Goal: Communication & Community: Answer question/provide support

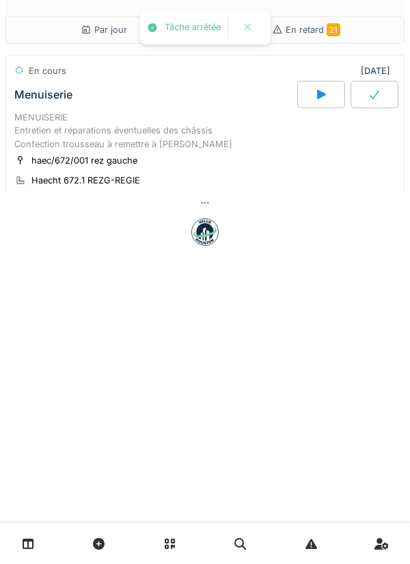
click at [228, 124] on div "MENUISERIE Entretien et réparations éventuelles des châssis Confection troussea…" at bounding box center [205, 131] width 382 height 40
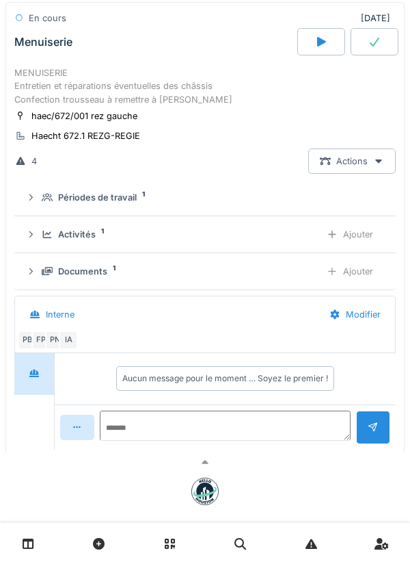
scroll to position [70, 0]
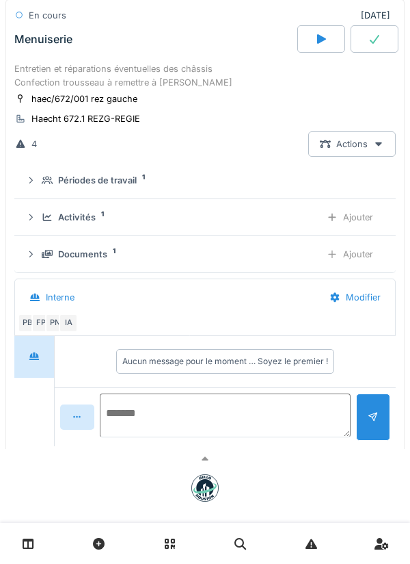
click at [230, 410] on textarea at bounding box center [225, 415] width 251 height 44
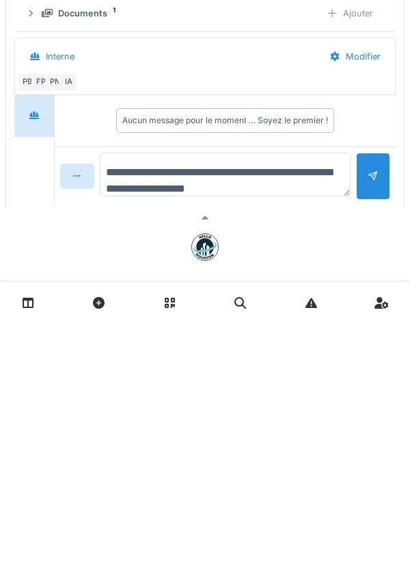
type textarea "**********"
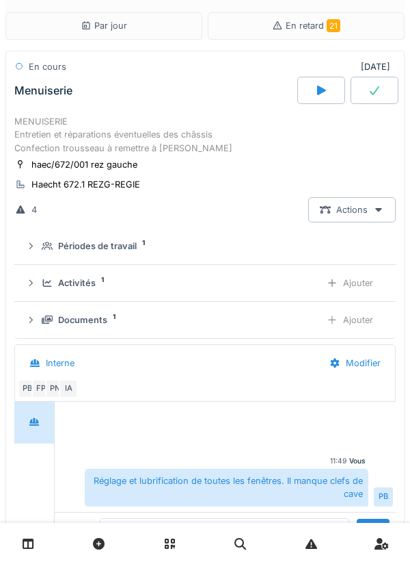
scroll to position [0, 0]
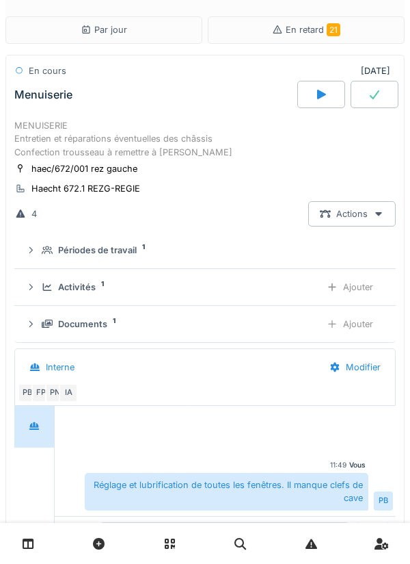
click at [84, 124] on div "MENUISERIE Entretien et réparations éventuelles des châssis Confection troussea…" at bounding box center [205, 139] width 382 height 40
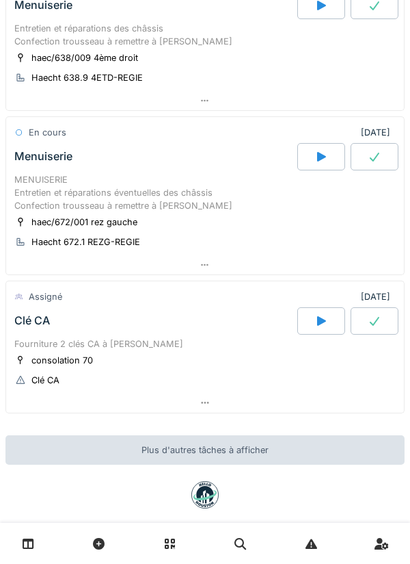
scroll to position [295, 0]
